Goal: Find specific page/section: Find specific page/section

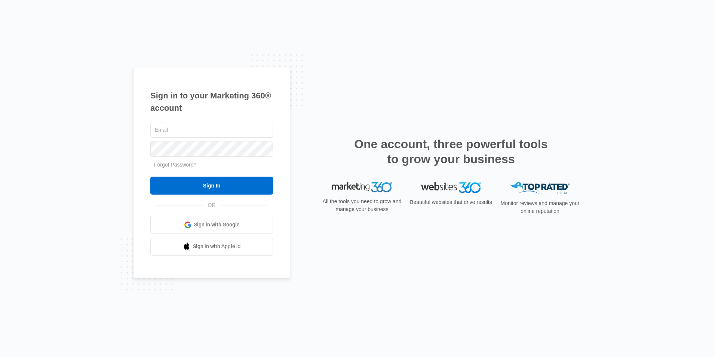
type input "overlookassist@vintage-corp.com"
click at [150, 176] on input "Sign In" at bounding box center [211, 185] width 123 height 18
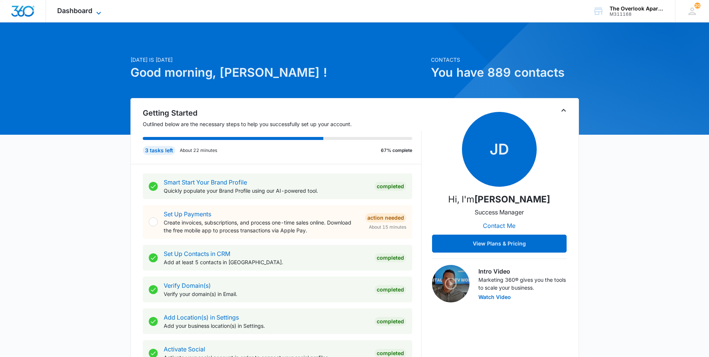
click at [84, 12] on span "Dashboard" at bounding box center [74, 11] width 35 height 8
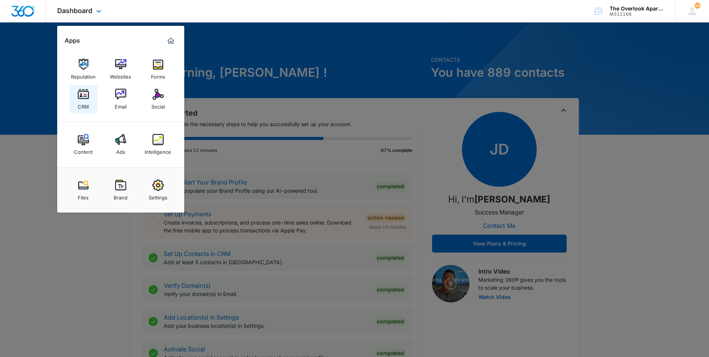
click at [80, 93] on img at bounding box center [83, 94] width 11 height 11
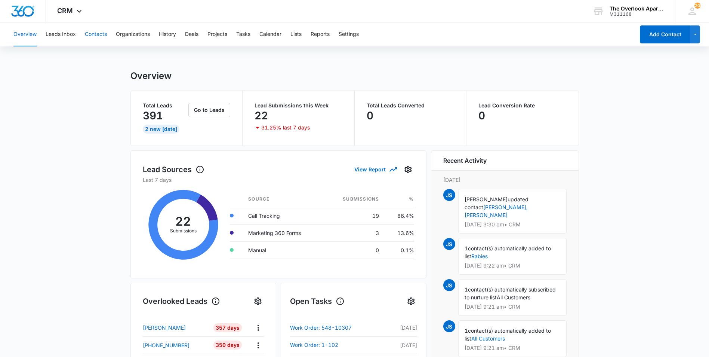
click at [105, 36] on button "Contacts" at bounding box center [96, 34] width 22 height 24
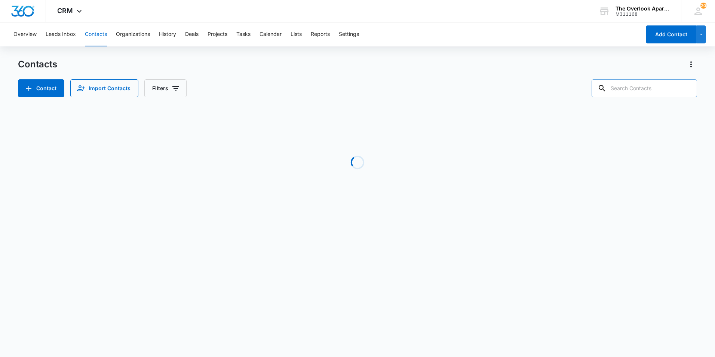
click at [658, 91] on input "text" at bounding box center [643, 88] width 105 height 18
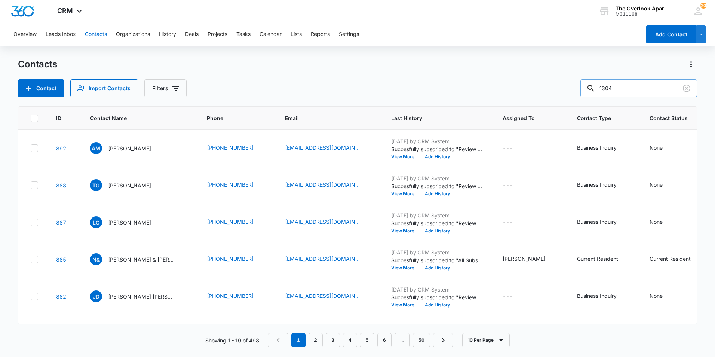
type input "1304"
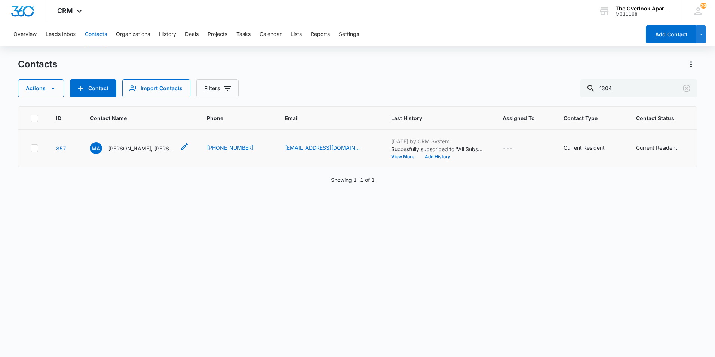
click at [138, 146] on p "[PERSON_NAME], [PERSON_NAME]" at bounding box center [141, 148] width 67 height 8
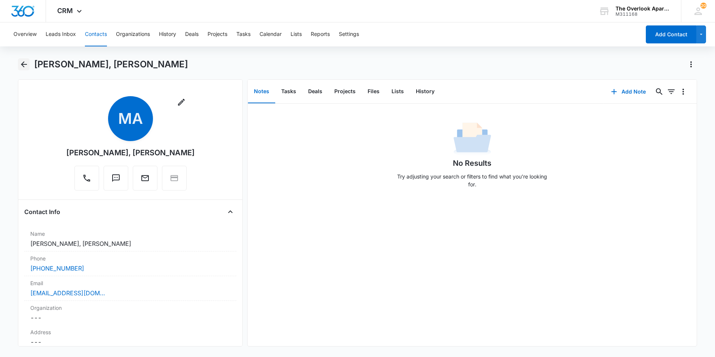
click at [28, 68] on button "Back" at bounding box center [24, 64] width 12 height 12
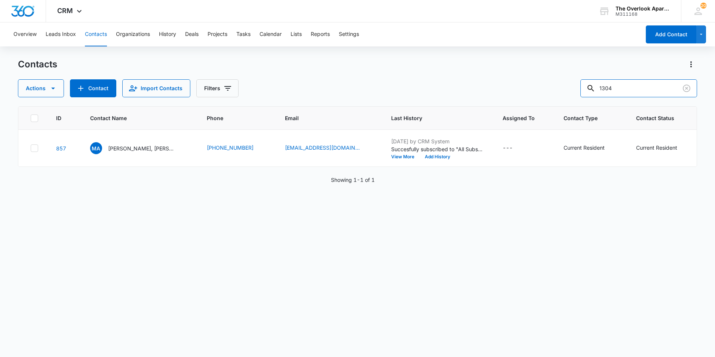
drag, startPoint x: 643, startPoint y: 87, endPoint x: 500, endPoint y: 89, distance: 142.4
click at [500, 89] on div "Actions Contact Import Contacts Filters 1304" at bounding box center [357, 88] width 679 height 18
type input "2101"
click at [154, 150] on p "[PERSON_NAME] [PERSON_NAME] [PERSON_NAME]" at bounding box center [141, 148] width 67 height 8
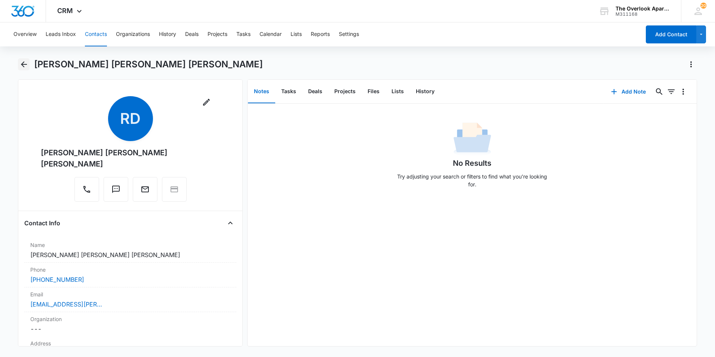
click at [19, 62] on button "Back" at bounding box center [24, 64] width 12 height 12
